Goal: Find specific page/section: Find specific page/section

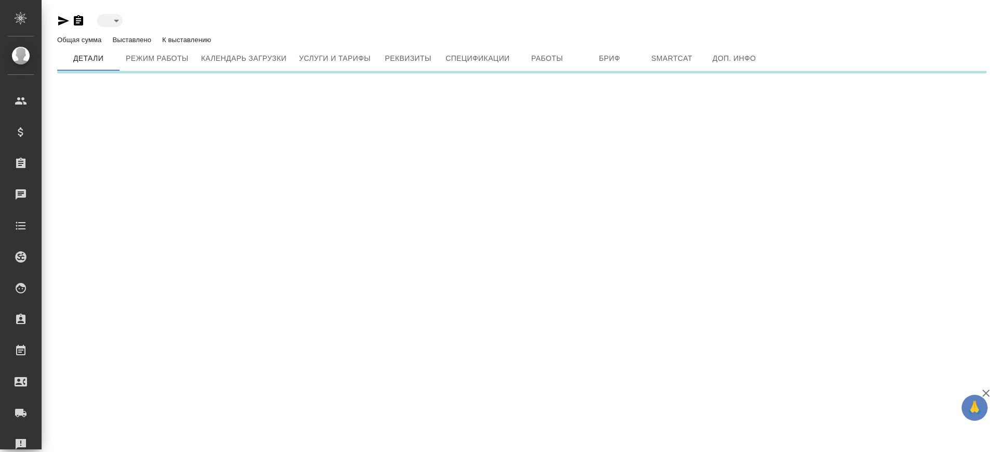
type input "inactive"
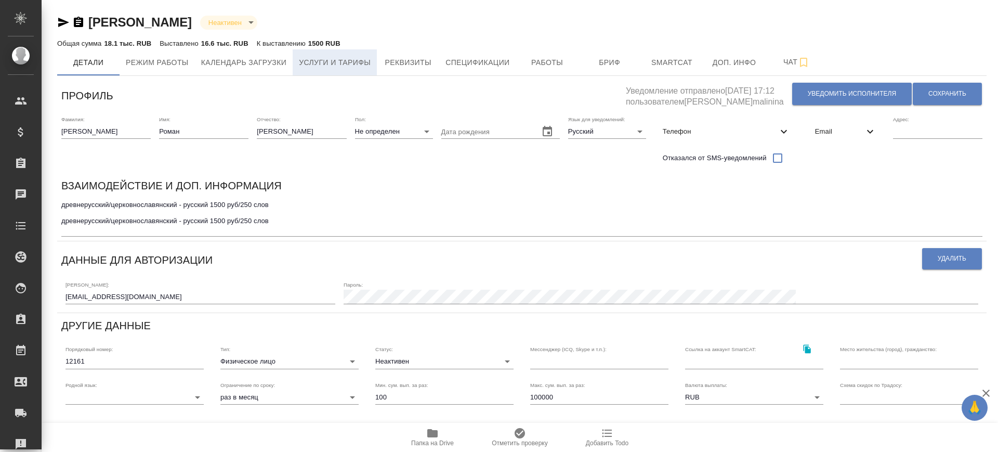
click at [348, 63] on span "Услуги и тарифы" at bounding box center [335, 62] width 72 height 13
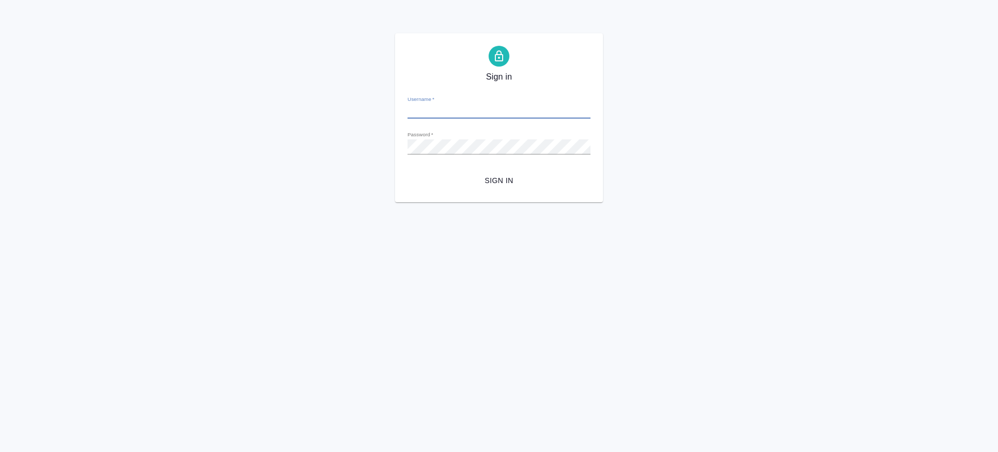
type input "v.saglam@awatera.com"
click at [519, 174] on span "Sign in" at bounding box center [499, 180] width 166 height 13
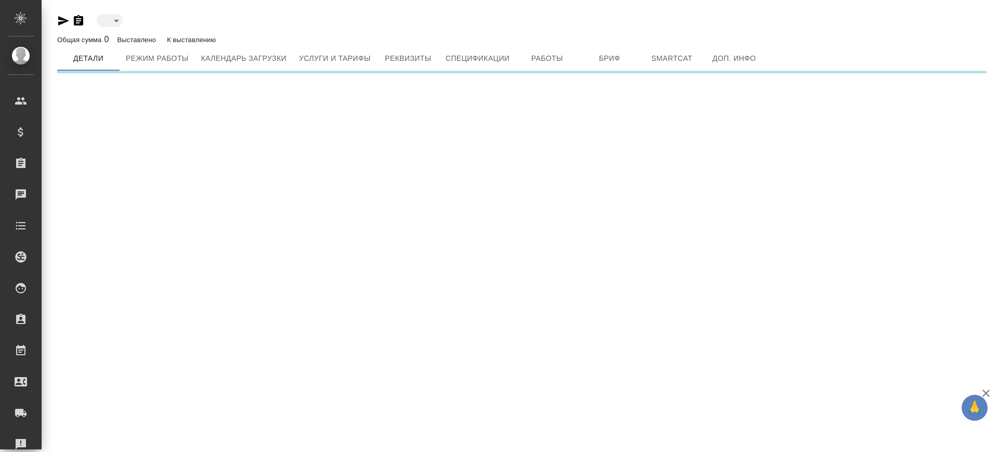
type input "inactive"
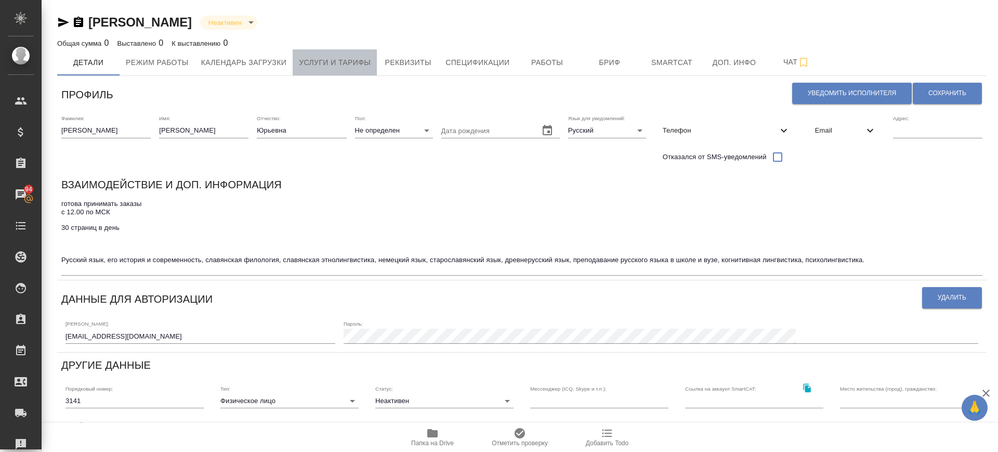
click at [320, 59] on span "Услуги и тарифы" at bounding box center [335, 62] width 72 height 13
